Goal: Task Accomplishment & Management: Manage account settings

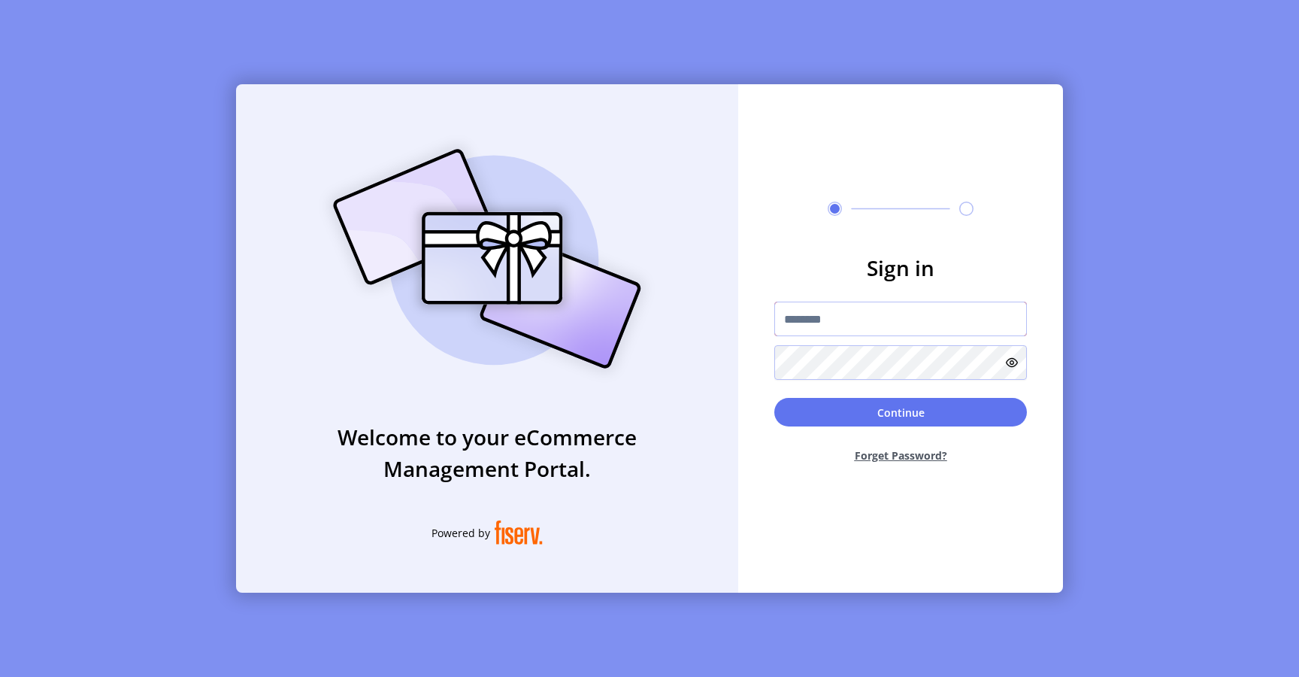
type input "**********"
click at [840, 412] on button "Continue" at bounding box center [900, 412] width 253 height 29
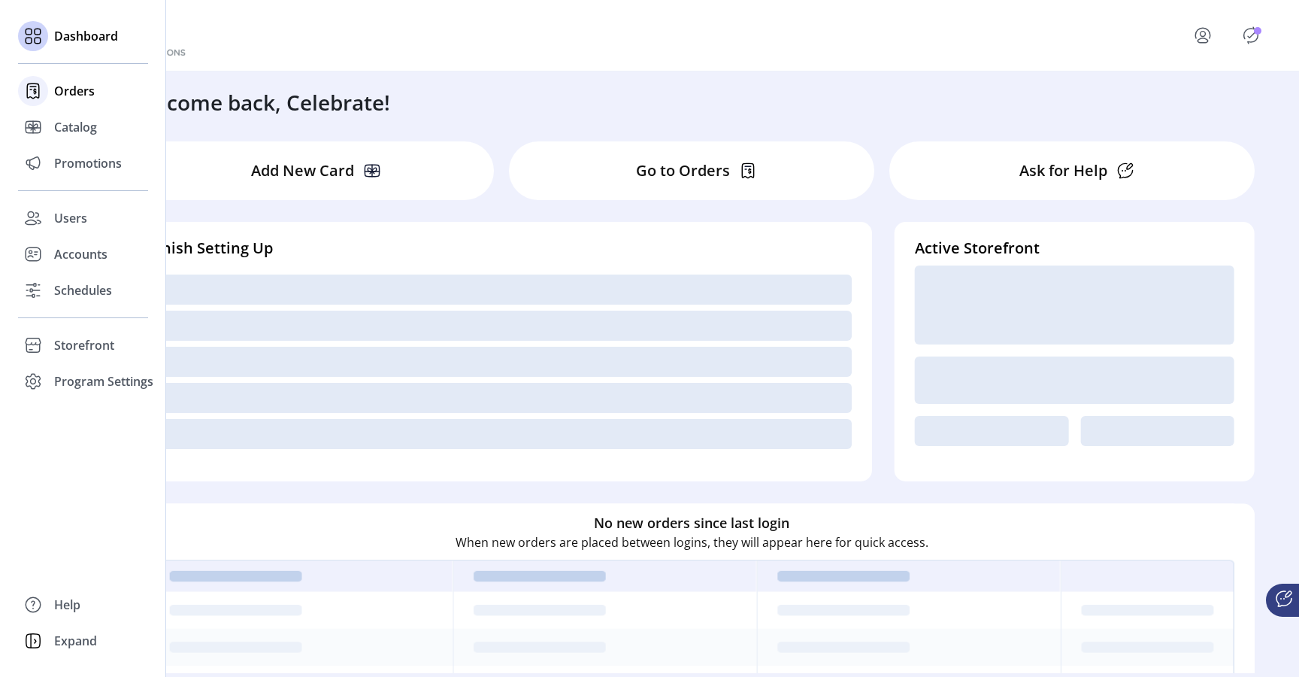
click at [75, 92] on span "Orders" at bounding box center [74, 91] width 41 height 18
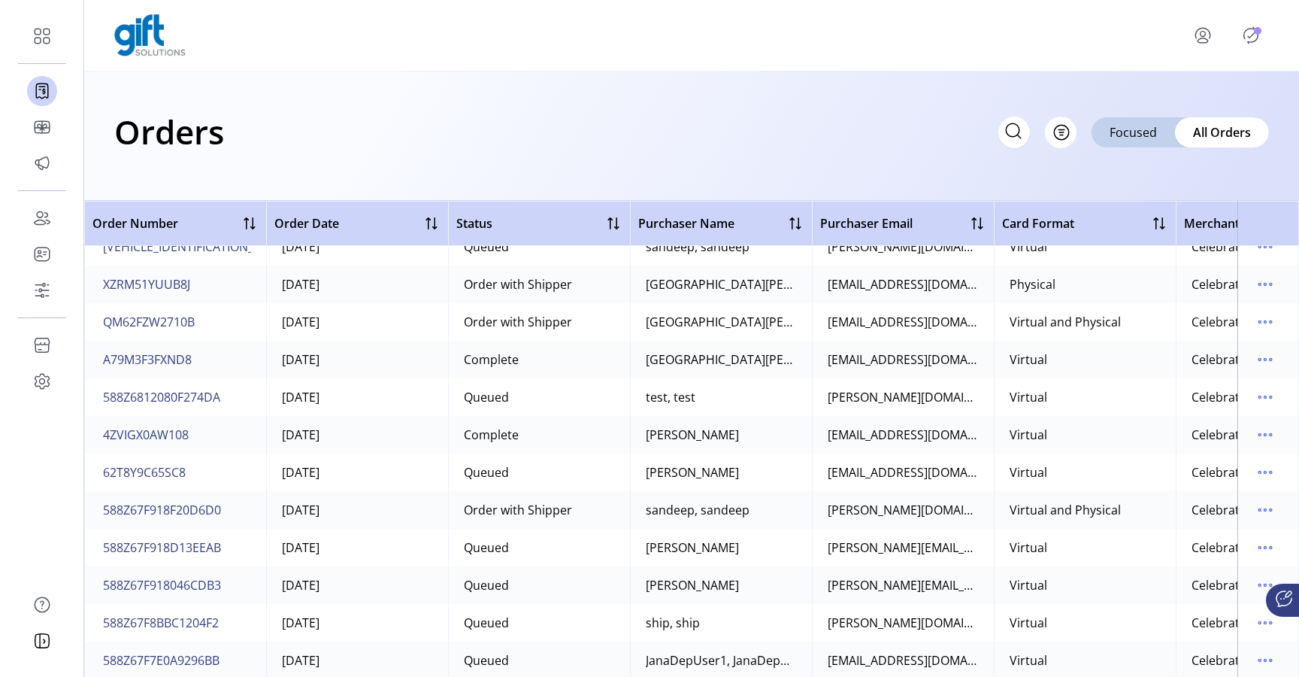
scroll to position [1015, 0]
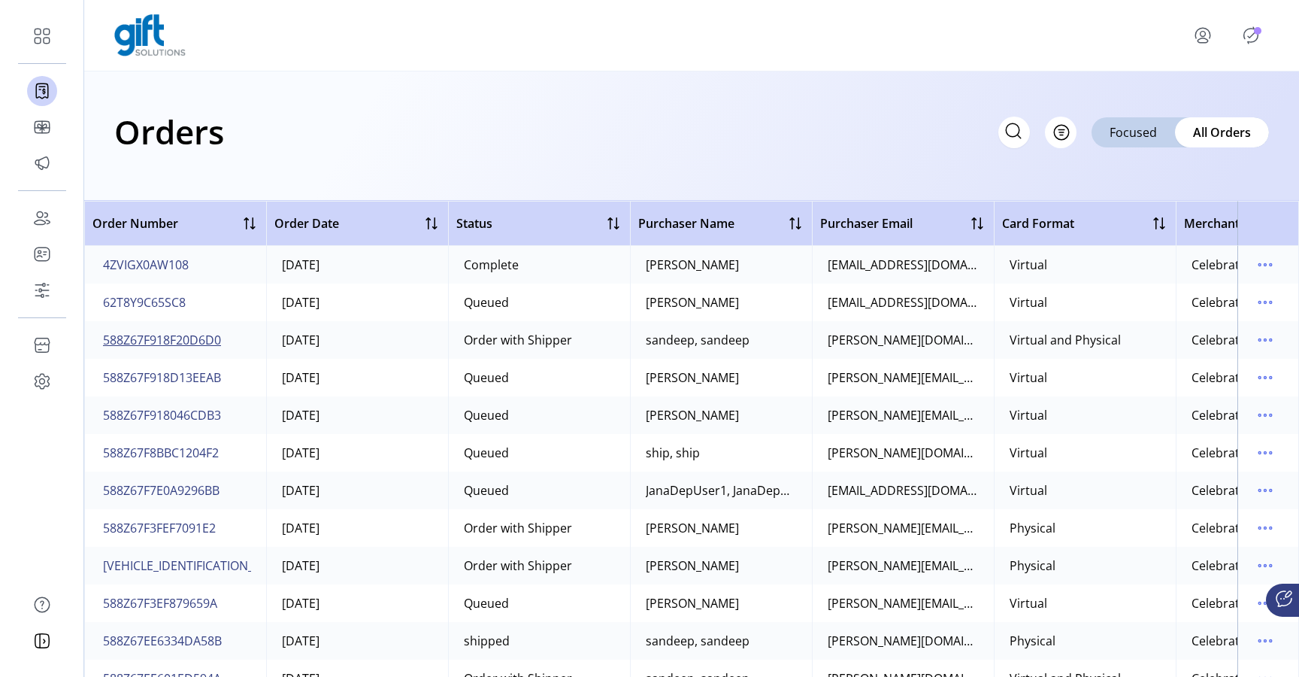
click at [195, 339] on span "588Z67F918F20D6D0" at bounding box center [162, 340] width 118 height 18
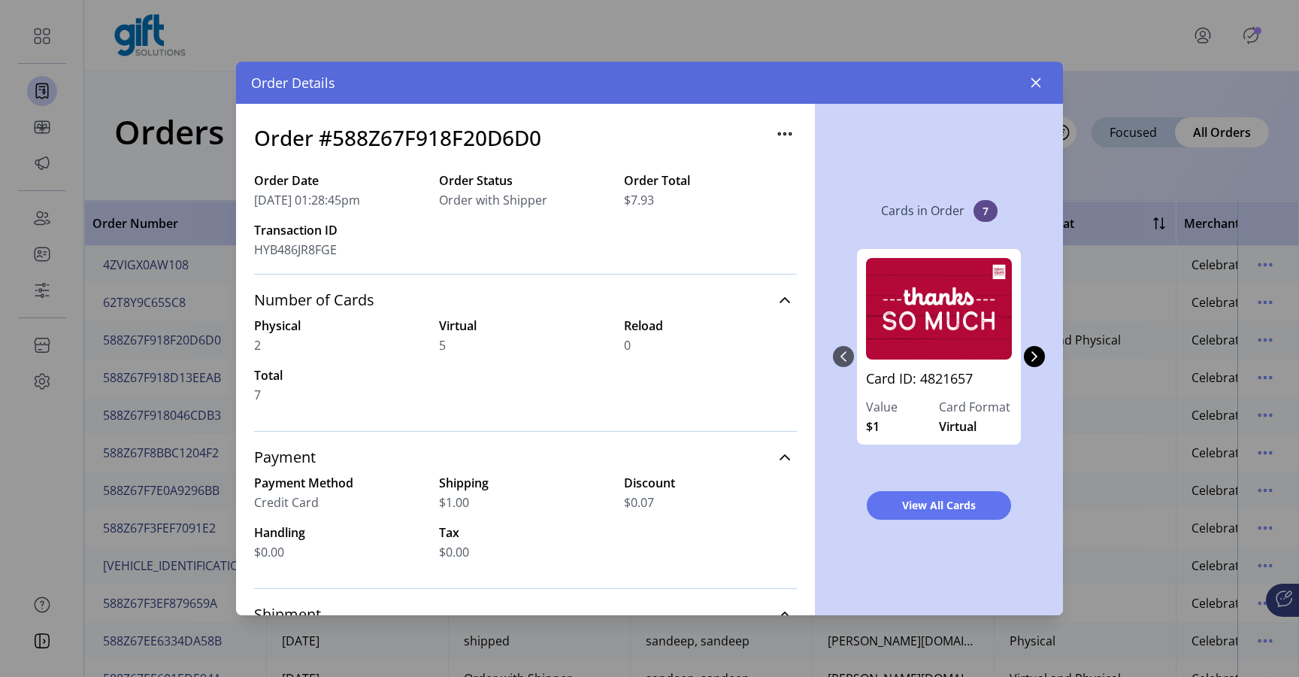
click at [421, 133] on h3 "Order #588Z67F918F20D6D0" at bounding box center [397, 138] width 287 height 32
copy h3 "588Z67F918F20D6D0"
click at [1035, 88] on icon "button" at bounding box center [1036, 83] width 12 height 12
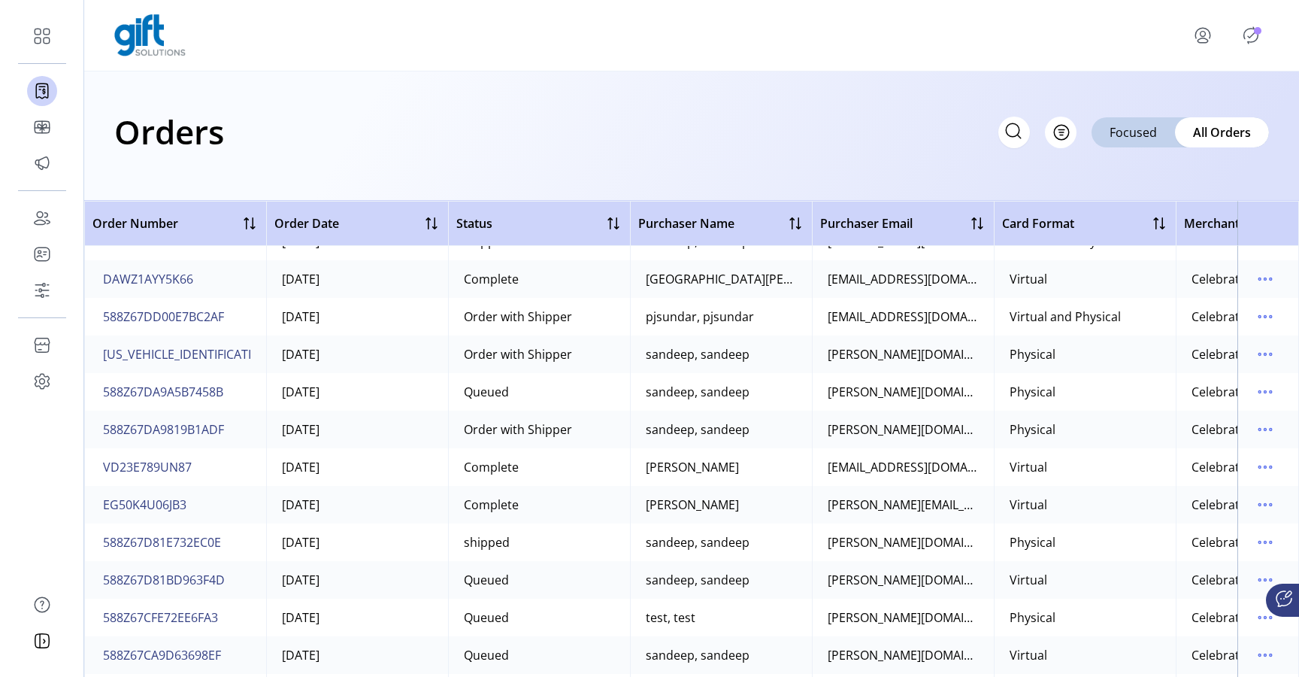
scroll to position [1604, 0]
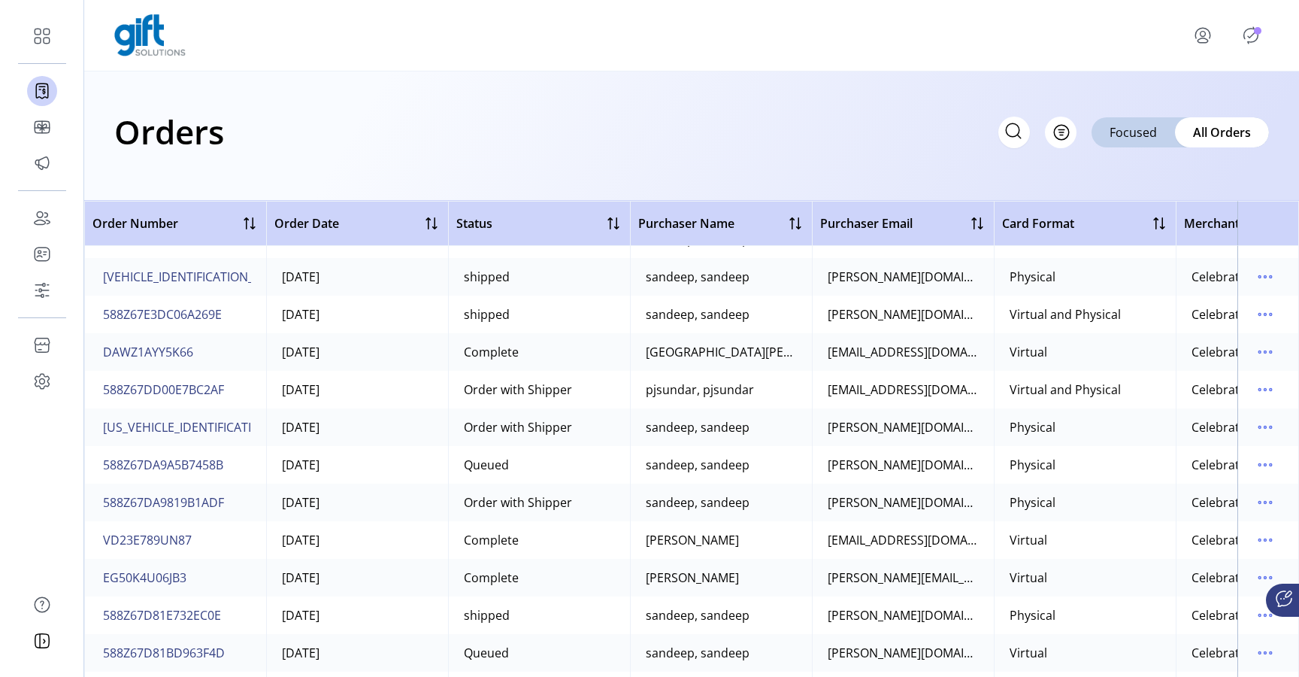
drag, startPoint x: 231, startPoint y: 398, endPoint x: 132, endPoint y: 403, distance: 99.4
click at [132, 403] on td "588Z67DD00E7BC2AF" at bounding box center [175, 390] width 182 height 38
drag, startPoint x: 233, startPoint y: 395, endPoint x: 134, endPoint y: 395, distance: 99.2
click at [134, 395] on td "588Z67DD00E7BC2AF" at bounding box center [175, 390] width 182 height 38
click at [134, 395] on span "588Z67DD00E7BC2AF" at bounding box center [163, 389] width 121 height 18
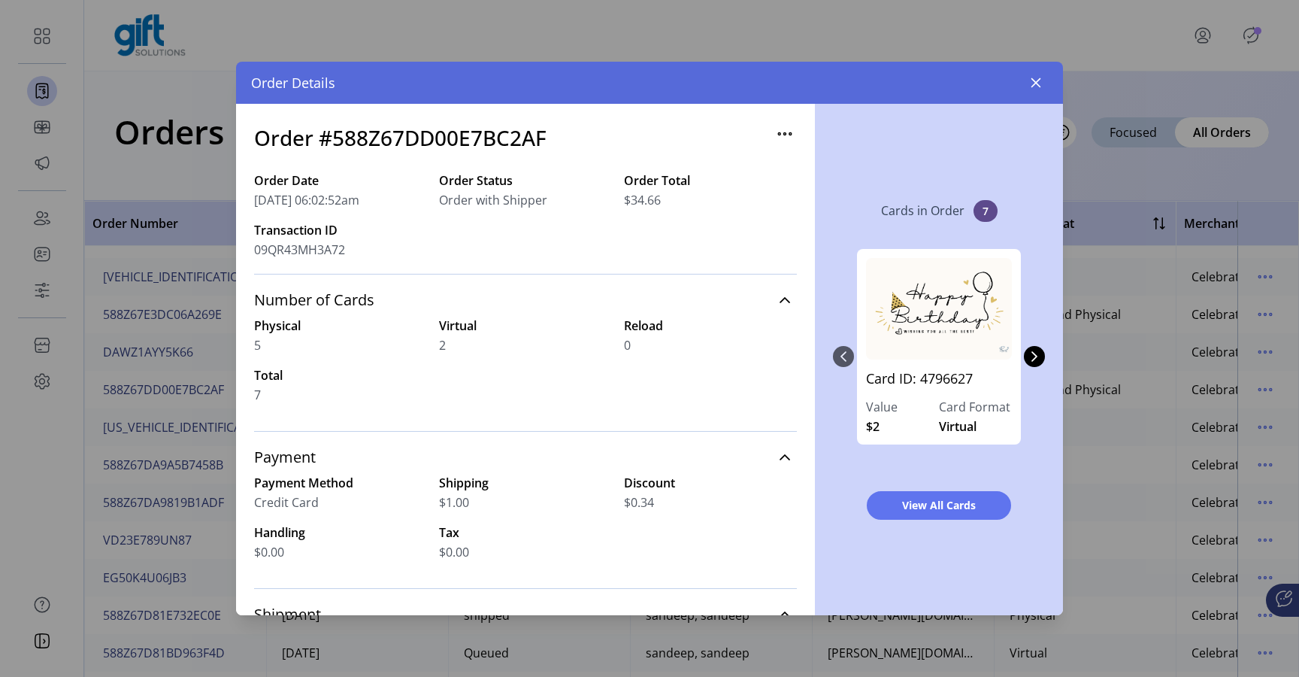
click at [442, 138] on h3 "Order #588Z67DD00E7BC2AF" at bounding box center [400, 138] width 292 height 32
copy h3 "588Z67DD00E7BC2AF"
